Goal: Transaction & Acquisition: Obtain resource

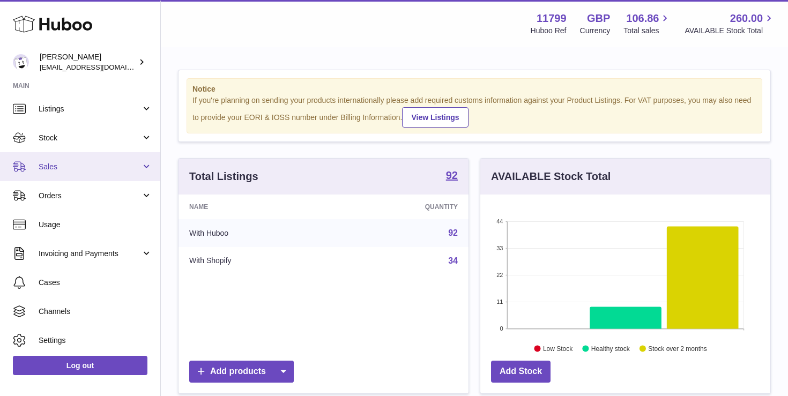
scroll to position [38, 0]
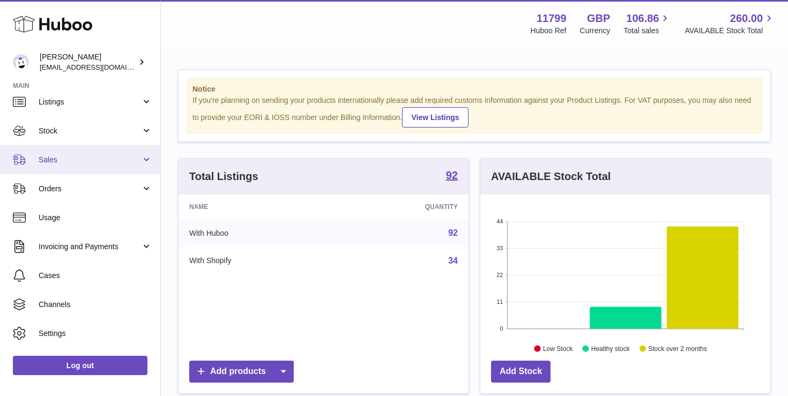
click at [94, 162] on span "Sales" at bounding box center [90, 160] width 102 height 10
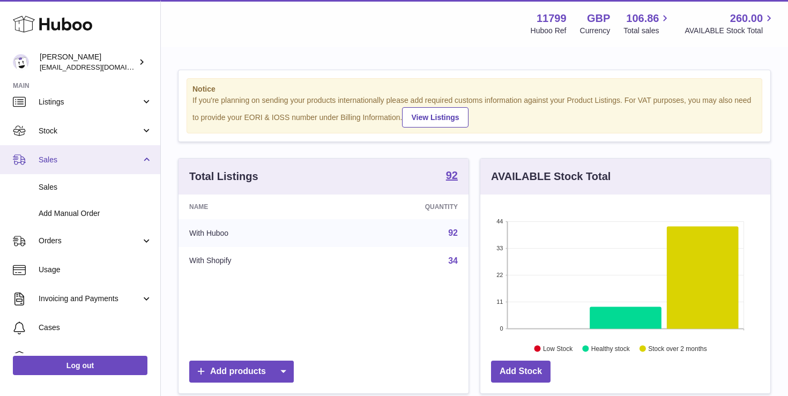
click at [94, 162] on span "Sales" at bounding box center [90, 160] width 102 height 10
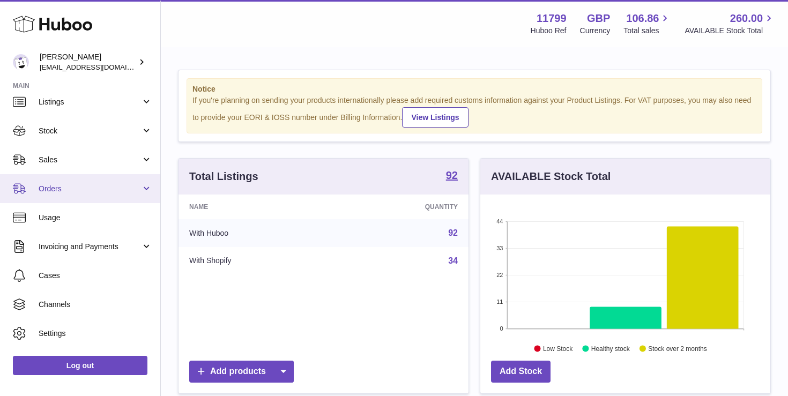
click at [92, 187] on span "Orders" at bounding box center [90, 189] width 102 height 10
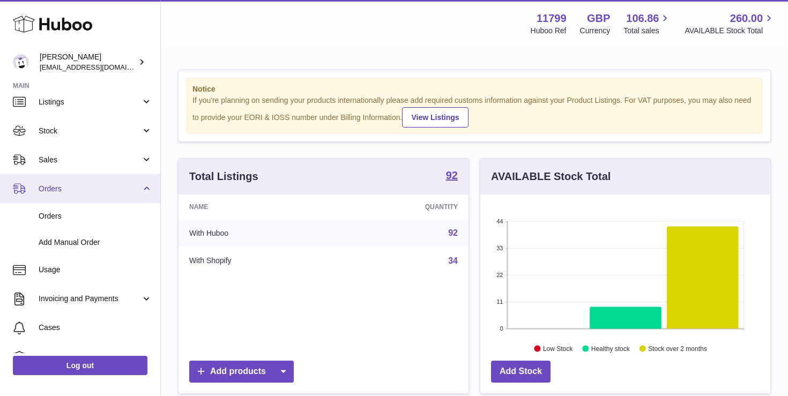
click at [92, 187] on span "Orders" at bounding box center [90, 189] width 102 height 10
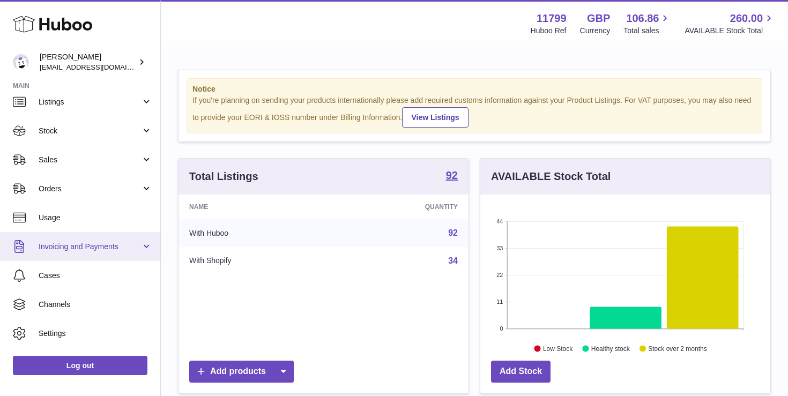
click at [83, 245] on span "Invoicing and Payments" at bounding box center [90, 247] width 102 height 10
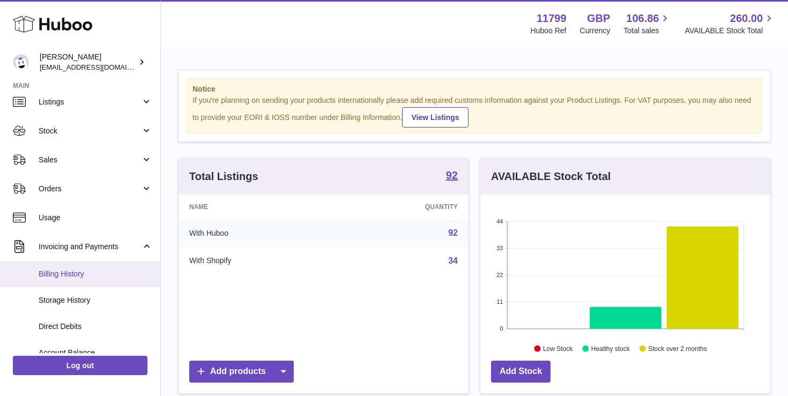
click at [96, 268] on link "Billing History" at bounding box center [80, 274] width 160 height 26
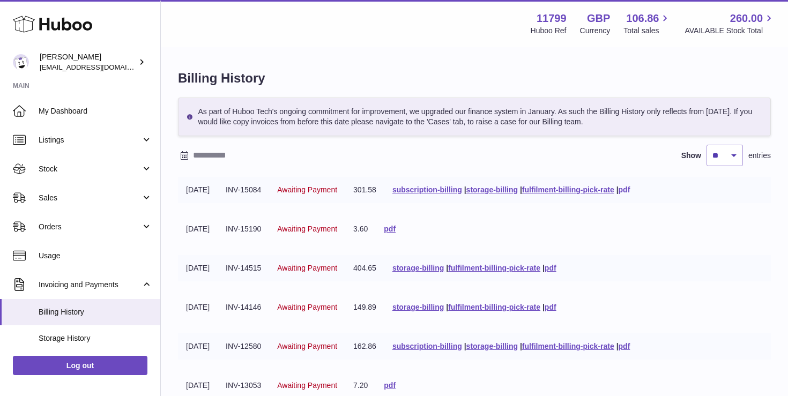
click at [630, 190] on link "pdf" at bounding box center [624, 189] width 12 height 9
click at [428, 187] on link "subscription-billing" at bounding box center [427, 189] width 70 height 9
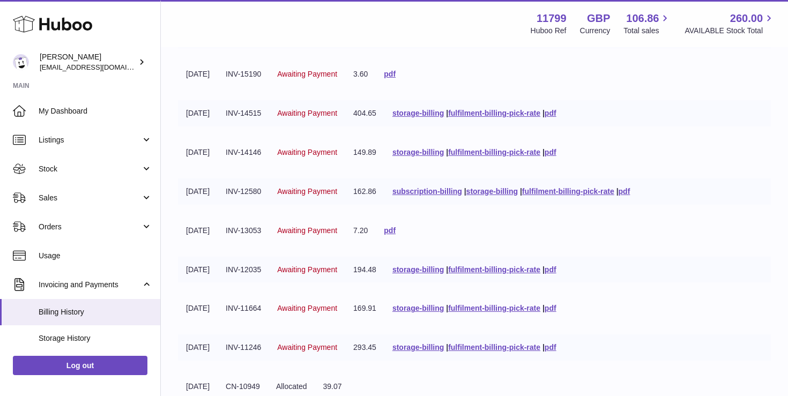
scroll to position [150, 0]
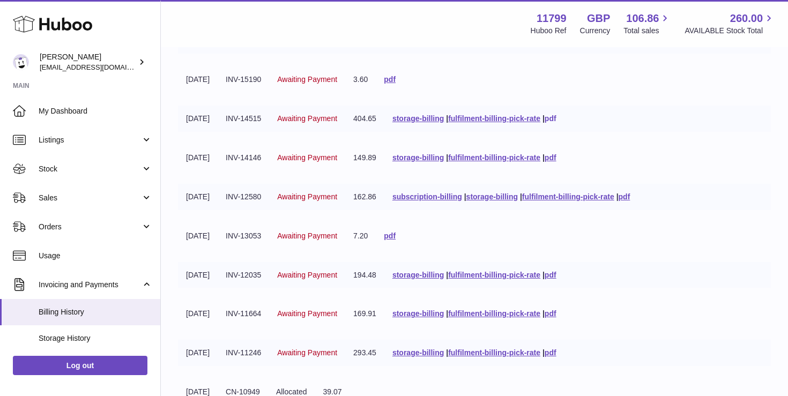
click at [556, 119] on link "pdf" at bounding box center [550, 118] width 12 height 9
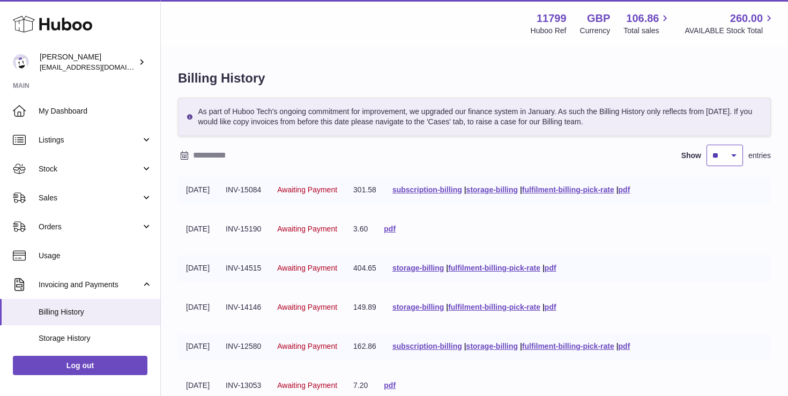
click at [720, 154] on select "** ** ** ***" at bounding box center [724, 155] width 36 height 21
select select "**"
click at [706, 145] on select "** ** ** ***" at bounding box center [724, 155] width 36 height 21
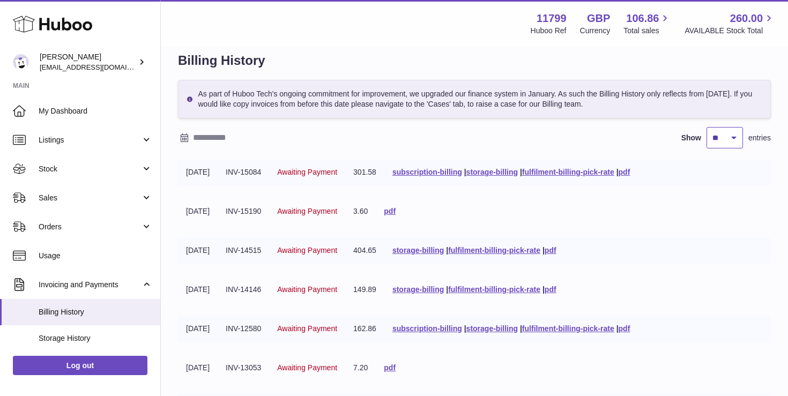
scroll to position [12, 0]
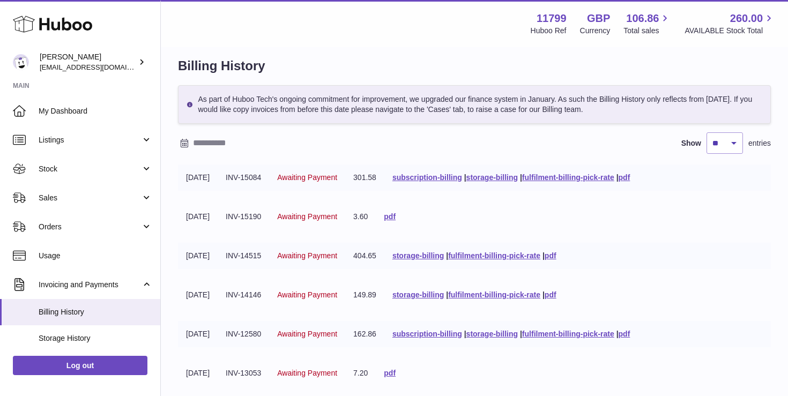
click at [212, 144] on input "text" at bounding box center [276, 143] width 167 height 17
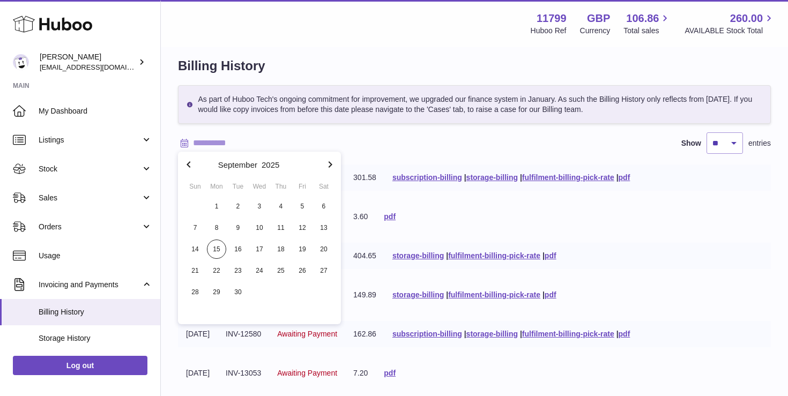
click at [268, 137] on input "text" at bounding box center [276, 143] width 167 height 17
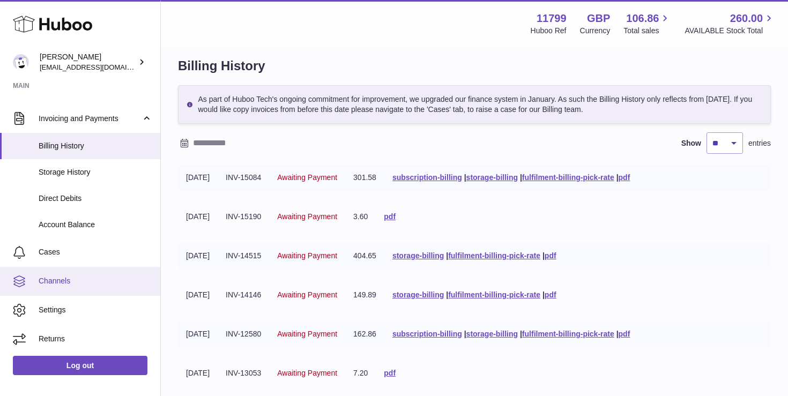
scroll to position [25, 0]
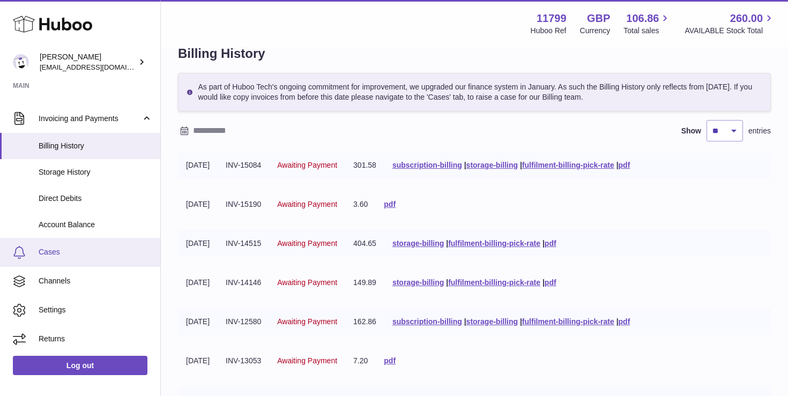
click at [75, 252] on span "Cases" at bounding box center [96, 252] width 114 height 10
